Goal: Information Seeking & Learning: Learn about a topic

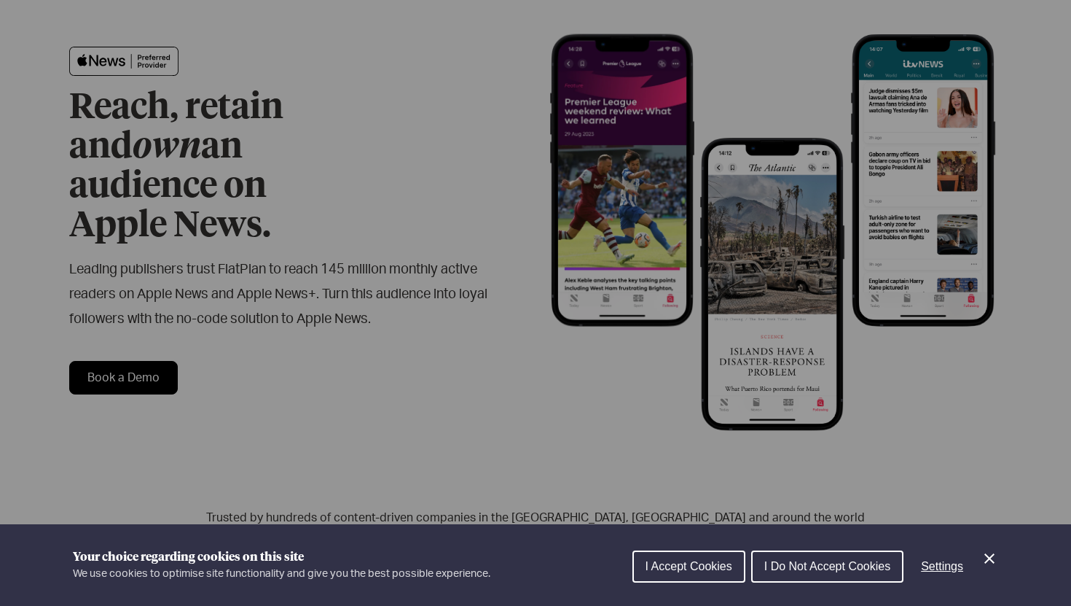
scroll to position [109, 0]
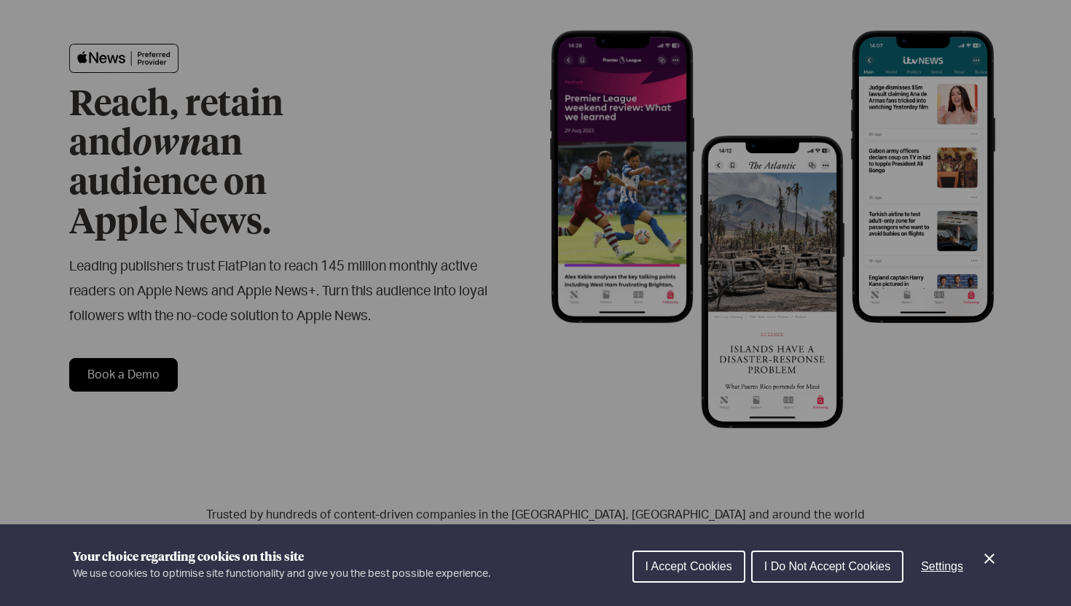
click at [783, 563] on span "I Do Not Accept Cookies" at bounding box center [827, 566] width 126 height 12
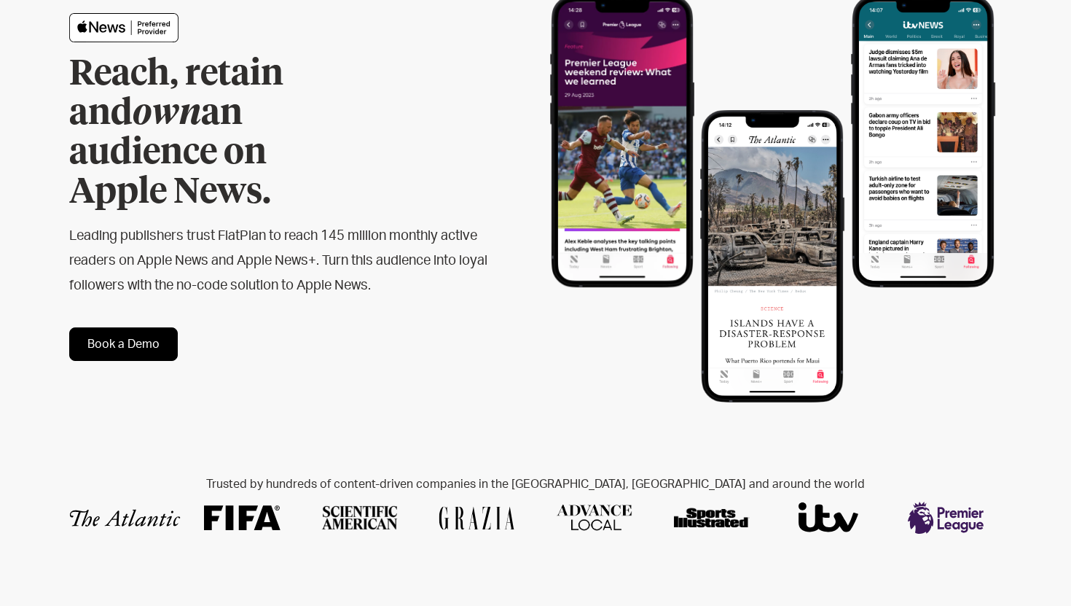
scroll to position [0, 0]
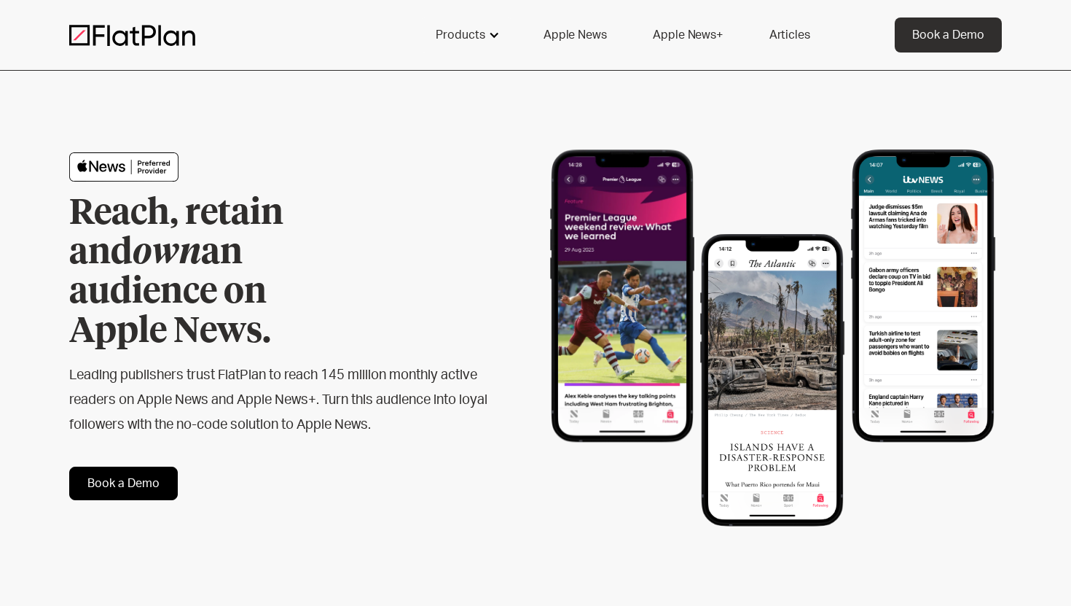
click at [461, 28] on div "Products" at bounding box center [461, 34] width 50 height 17
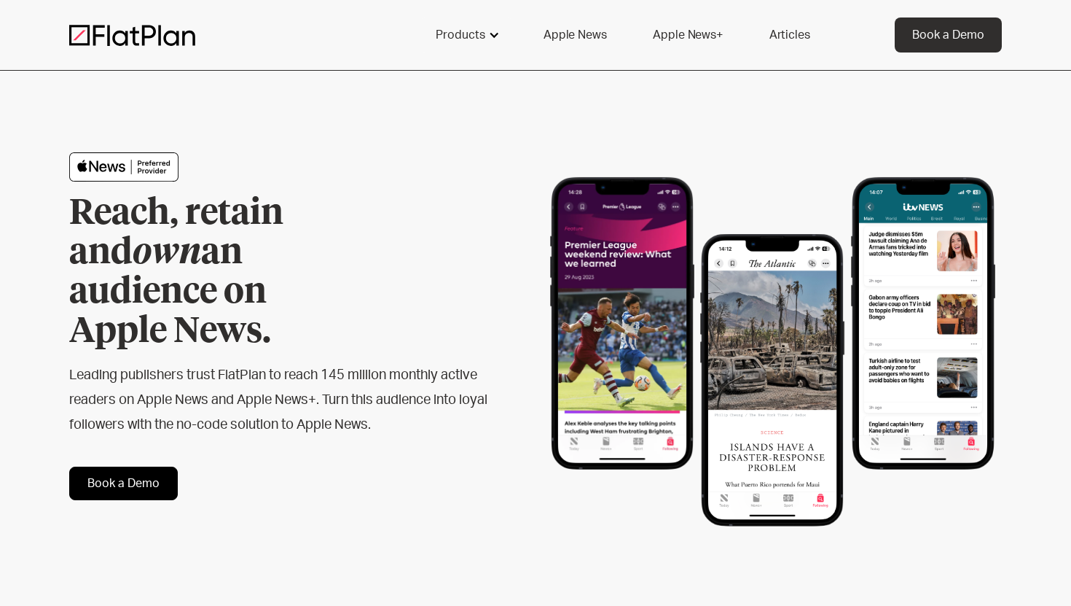
click at [477, 37] on div "Products" at bounding box center [461, 34] width 50 height 17
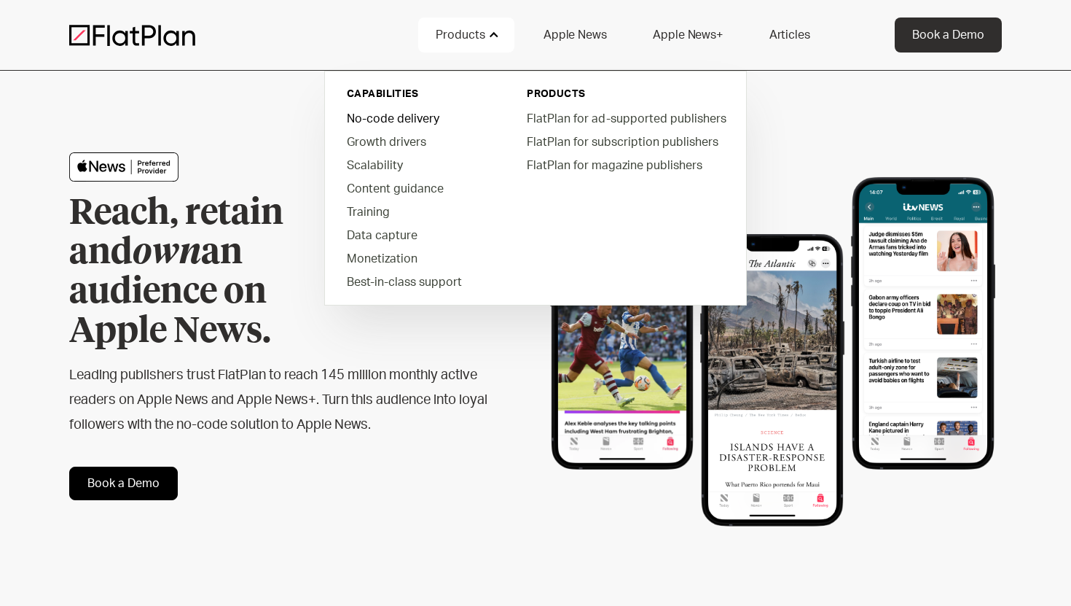
click at [429, 122] on link "No-code delivery" at bounding box center [417, 117] width 165 height 23
